Goal: Task Accomplishment & Management: Manage account settings

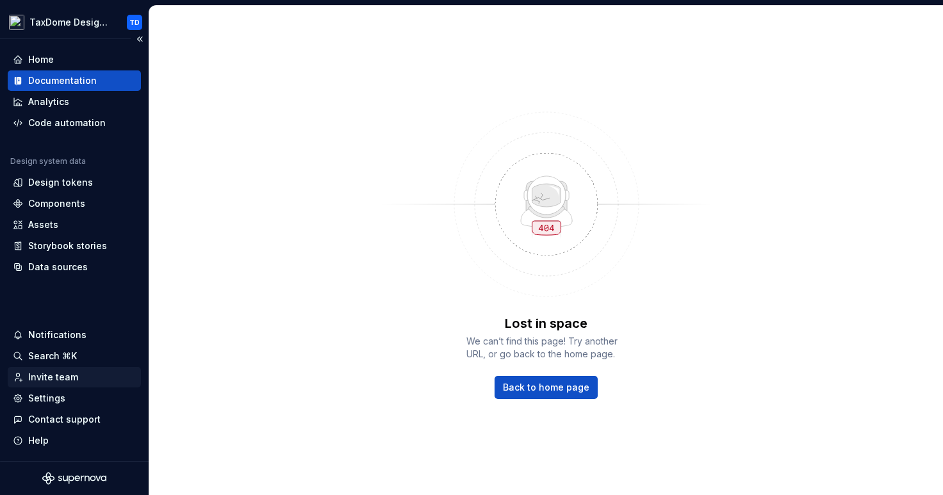
click at [71, 387] on div "Invite team" at bounding box center [74, 377] width 133 height 20
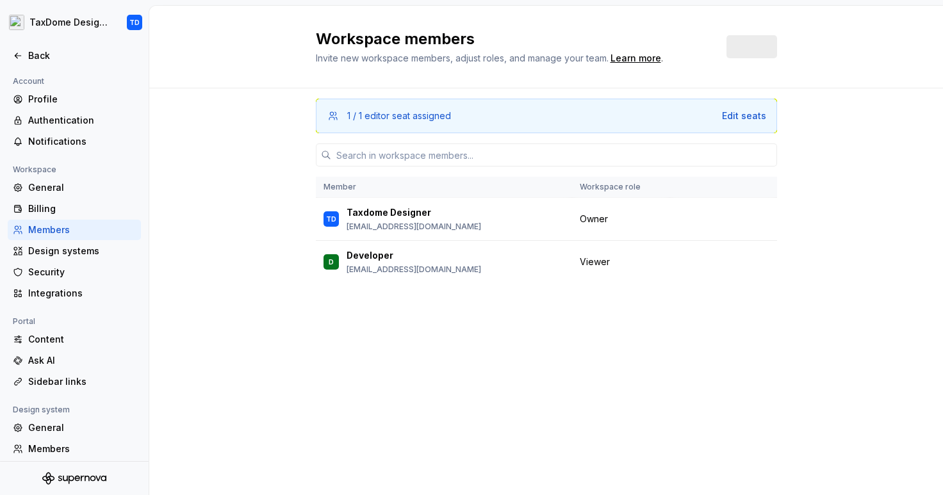
click at [69, 400] on div "Account Profile Authentication Notifications Workspace General Billing Members …" at bounding box center [74, 302] width 149 height 457
click at [63, 432] on div "General" at bounding box center [82, 427] width 108 height 13
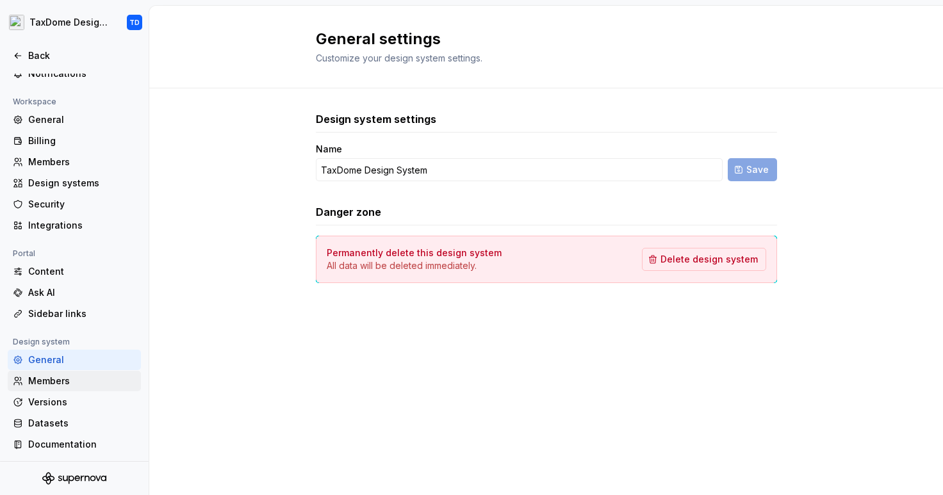
scroll to position [69, 0]
click at [70, 112] on div "General" at bounding box center [82, 118] width 108 height 13
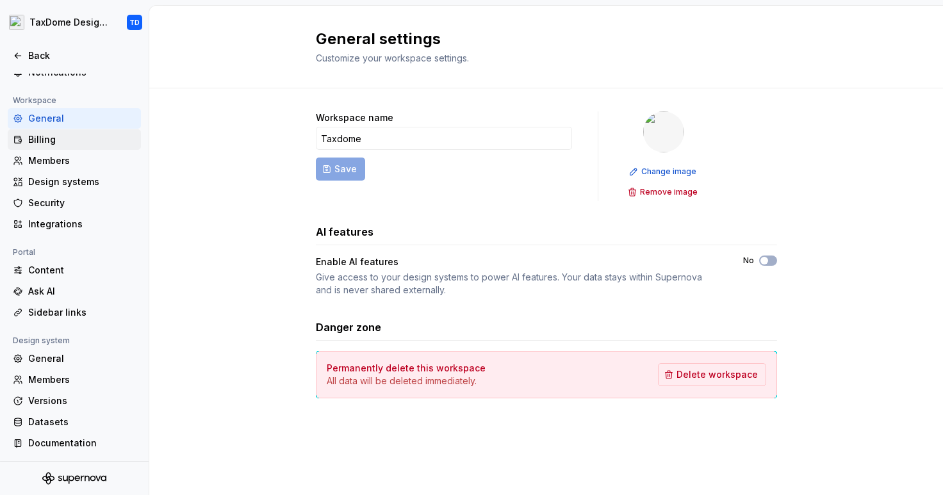
click at [71, 138] on div "Billing" at bounding box center [82, 139] width 108 height 13
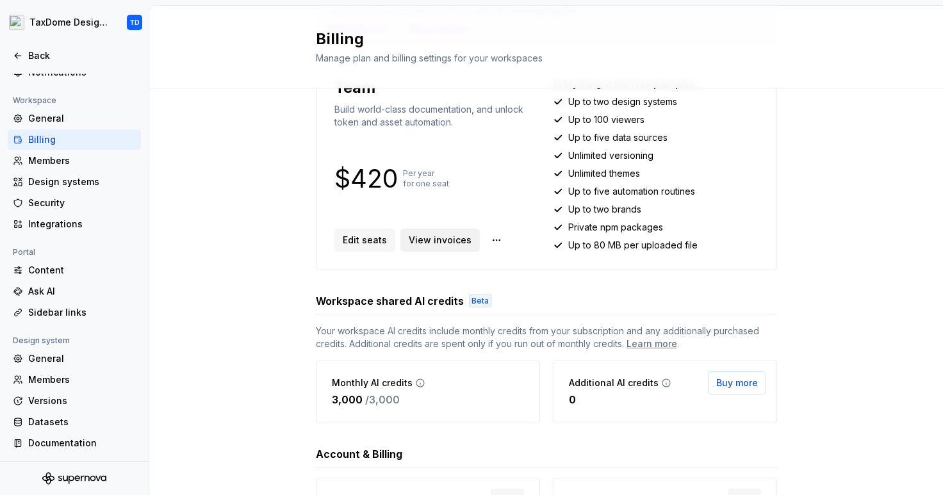
scroll to position [234, 0]
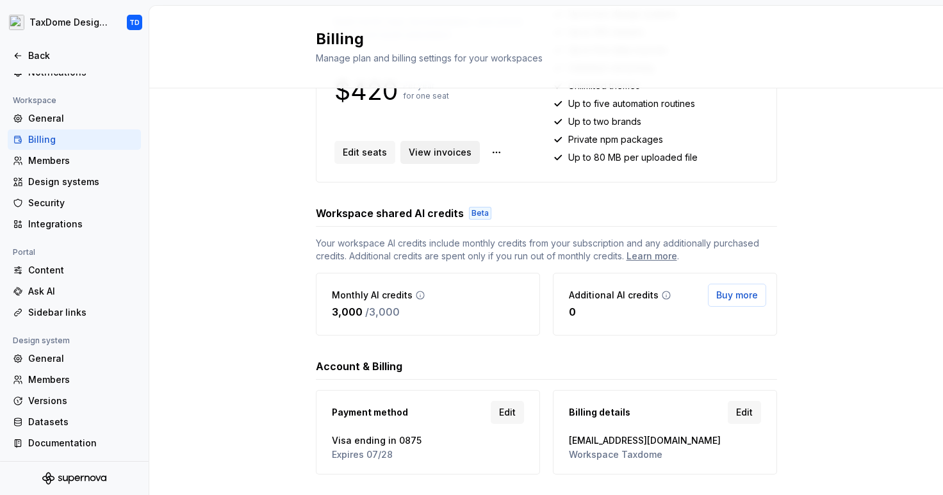
click at [457, 153] on span "View invoices" at bounding box center [440, 152] width 63 height 13
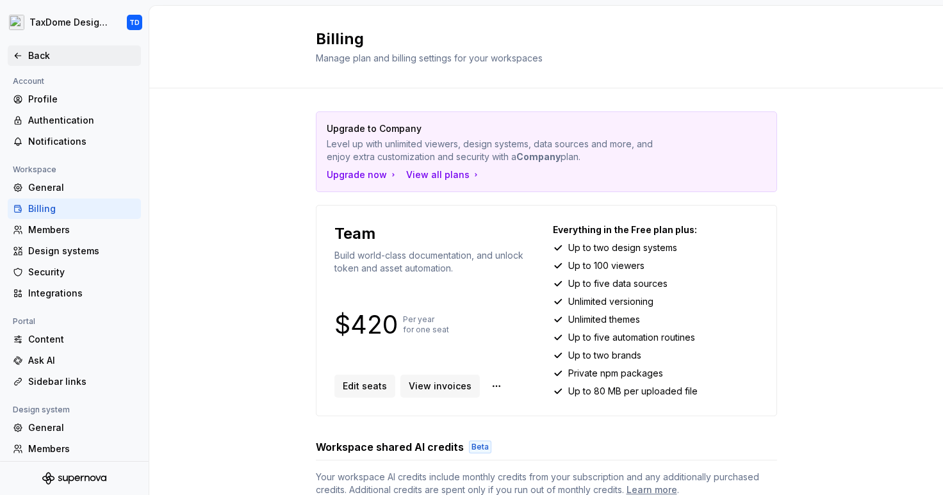
click at [35, 52] on div "Back" at bounding box center [82, 55] width 108 height 13
